Goal: Transaction & Acquisition: Purchase product/service

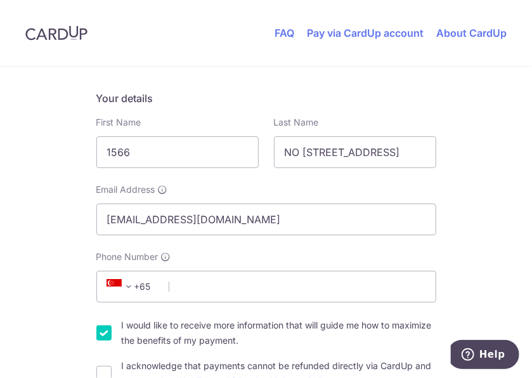
scroll to position [253, 0]
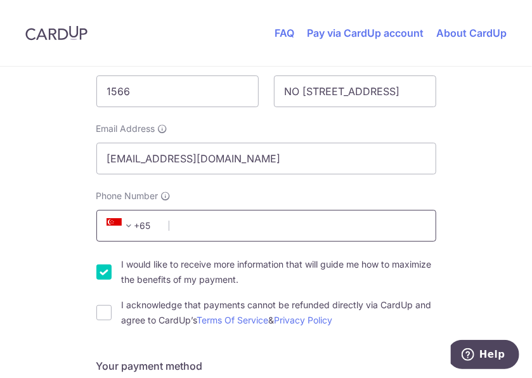
click at [169, 226] on input "Phone Number" at bounding box center [266, 226] width 340 height 32
type input "97106322"
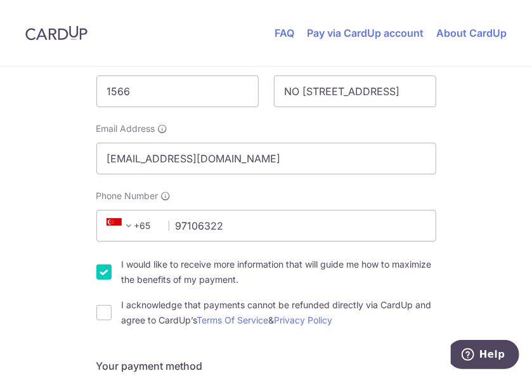
select select "65"
type input "118719"
type input "[STREET_ADDRESS],"
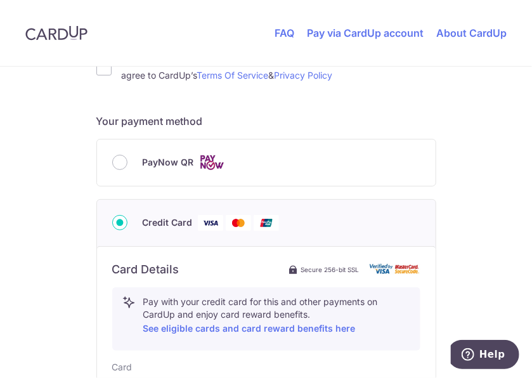
scroll to position [421, 0]
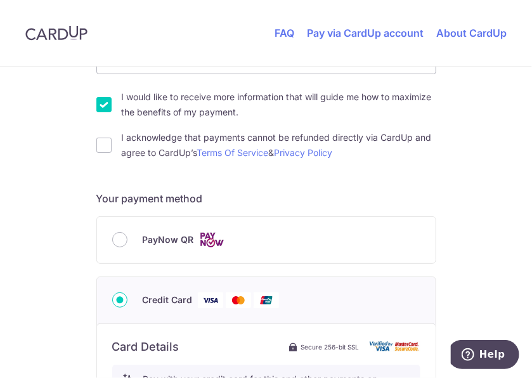
click at [108, 147] on div "I acknowledge that payments cannot be refunded directly via CardUp and agree to…" at bounding box center [266, 145] width 340 height 30
click at [99, 143] on input "I acknowledge that payments cannot be refunded directly via CardUp and agree to…" at bounding box center [103, 144] width 15 height 15
checkbox input "true"
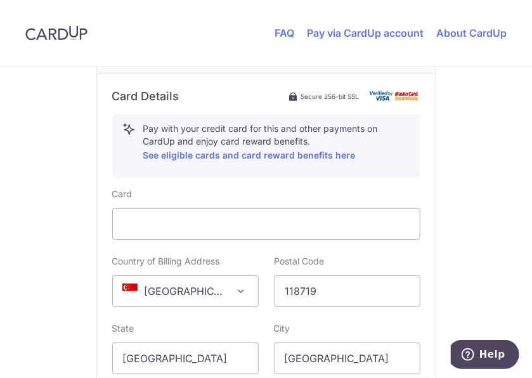
scroll to position [737, 0]
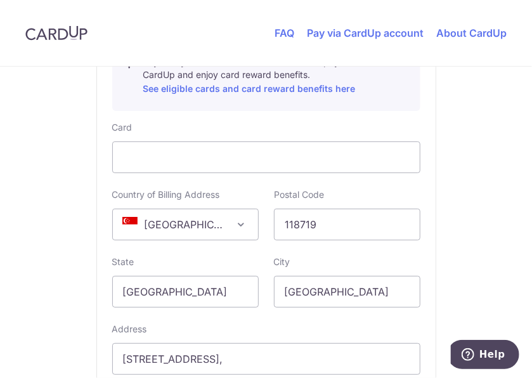
click at [155, 221] on span "[GEOGRAPHIC_DATA]" at bounding box center [185, 224] width 145 height 30
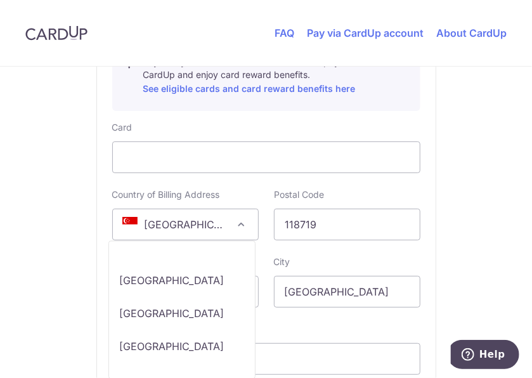
scroll to position [6759, 0]
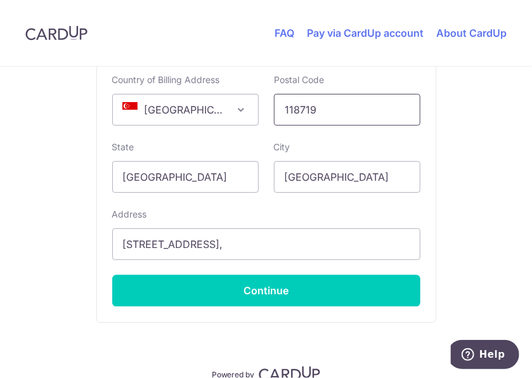
scroll to position [912, 0]
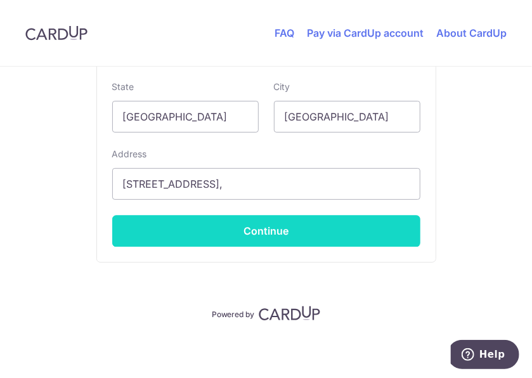
click at [250, 226] on button "Continue" at bounding box center [266, 231] width 308 height 32
type input "**** 0147"
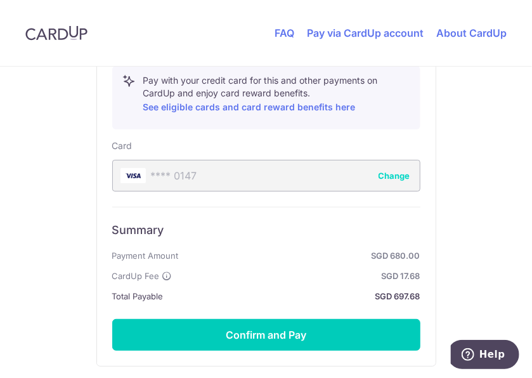
scroll to position [737, 0]
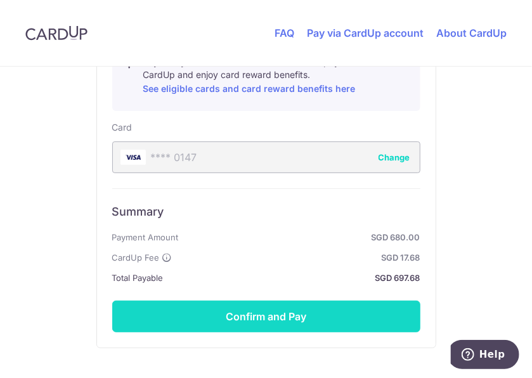
click at [245, 314] on button "Confirm and Pay" at bounding box center [266, 316] width 308 height 32
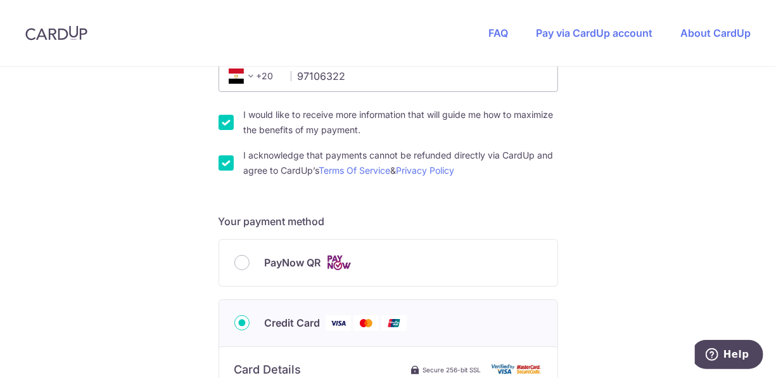
scroll to position [484, 0]
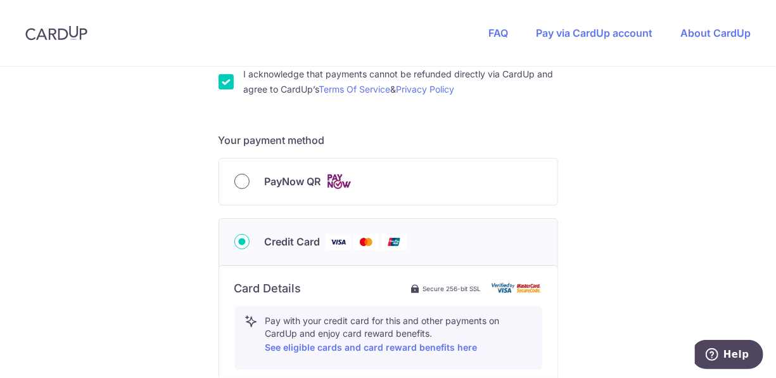
click at [241, 178] on input "PayNow QR" at bounding box center [241, 181] width 15 height 15
radio input "true"
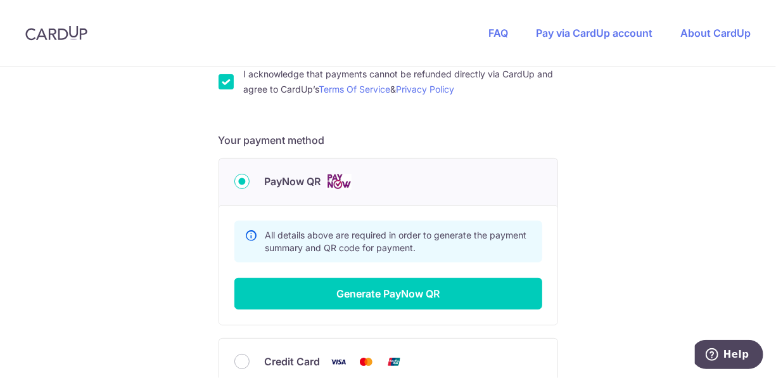
scroll to position [547, 0]
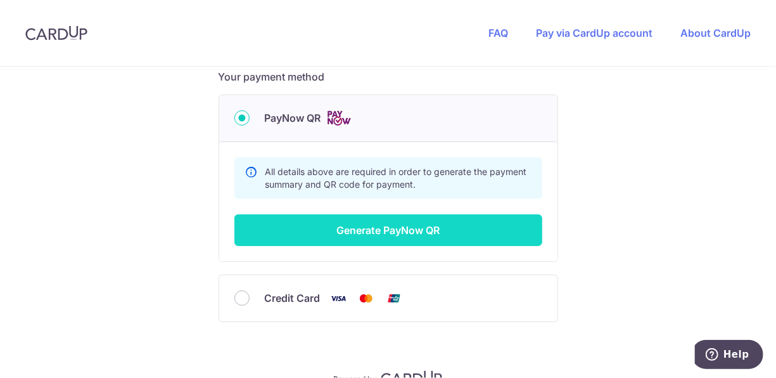
click at [384, 229] on button "Generate PayNow QR" at bounding box center [388, 230] width 308 height 32
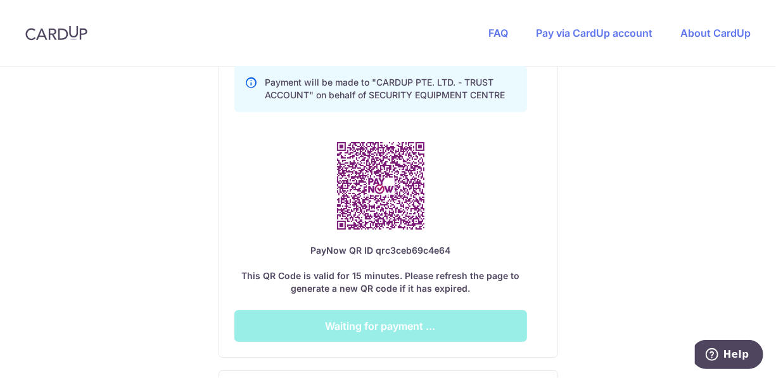
scroll to position [737, 0]
